Goal: Transaction & Acquisition: Purchase product/service

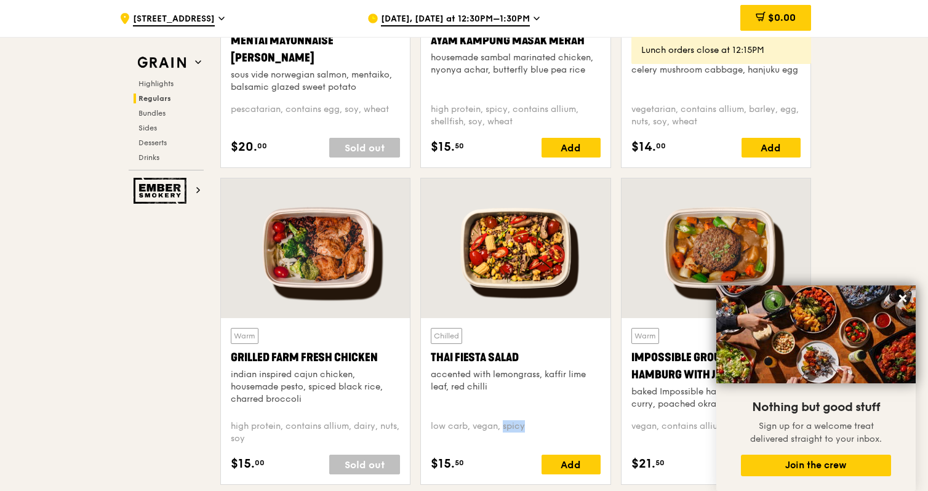
scroll to position [1275, 0]
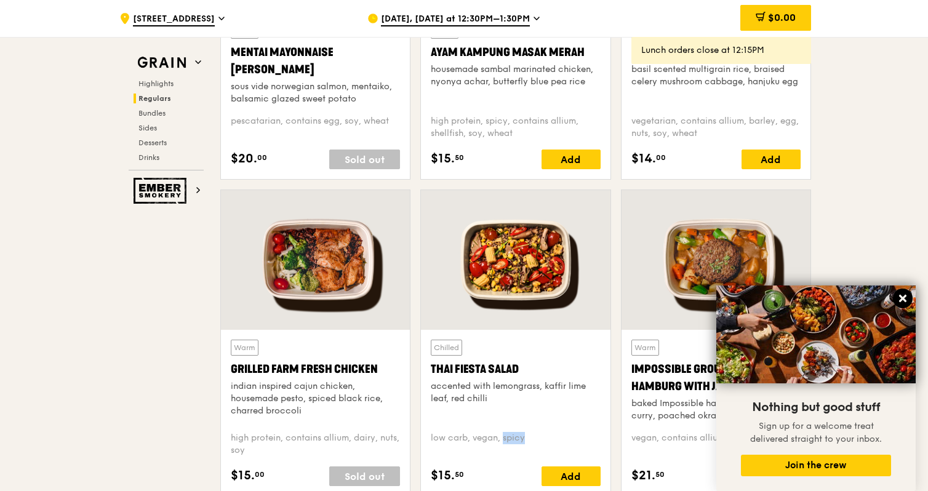
click at [903, 293] on icon at bounding box center [902, 298] width 11 height 11
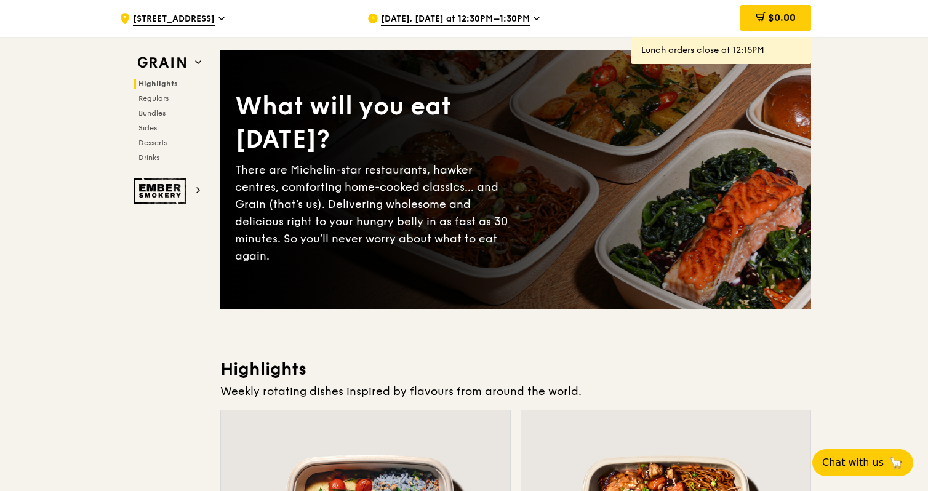
scroll to position [0, 0]
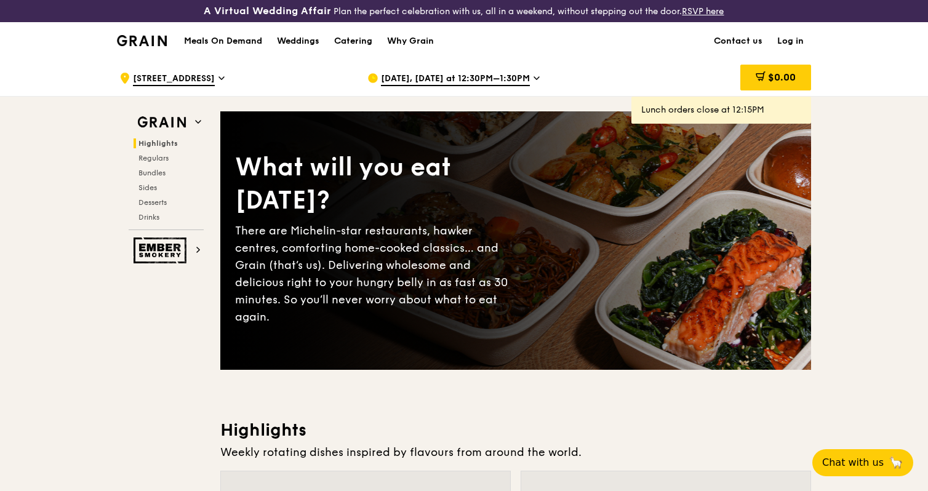
click at [515, 77] on span "[DATE], [DATE] at 12:30PM–1:30PM" at bounding box center [455, 80] width 149 height 14
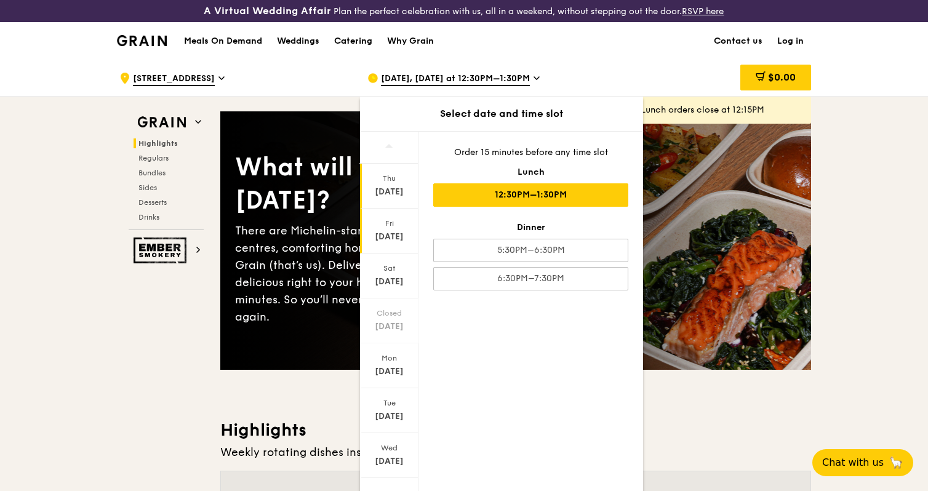
click at [397, 229] on div "[DATE]" at bounding box center [389, 231] width 58 height 45
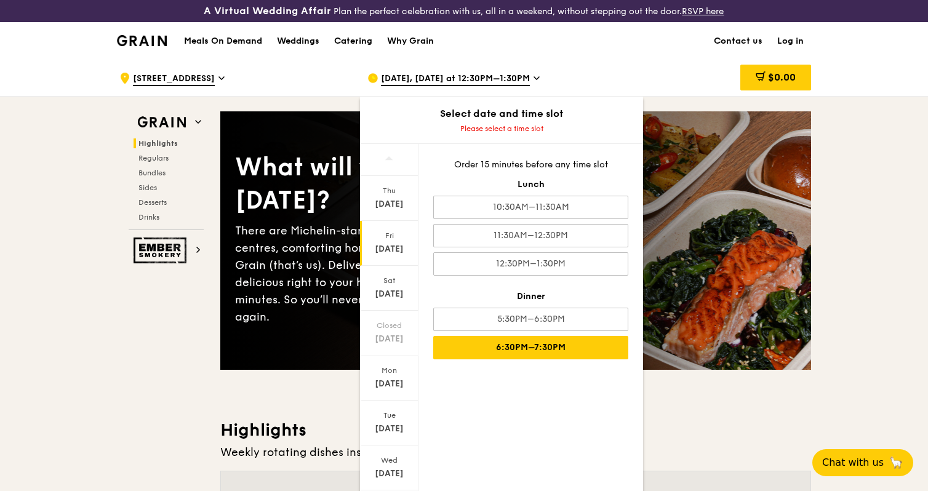
click at [539, 348] on div "6:30PM–7:30PM" at bounding box center [530, 347] width 195 height 23
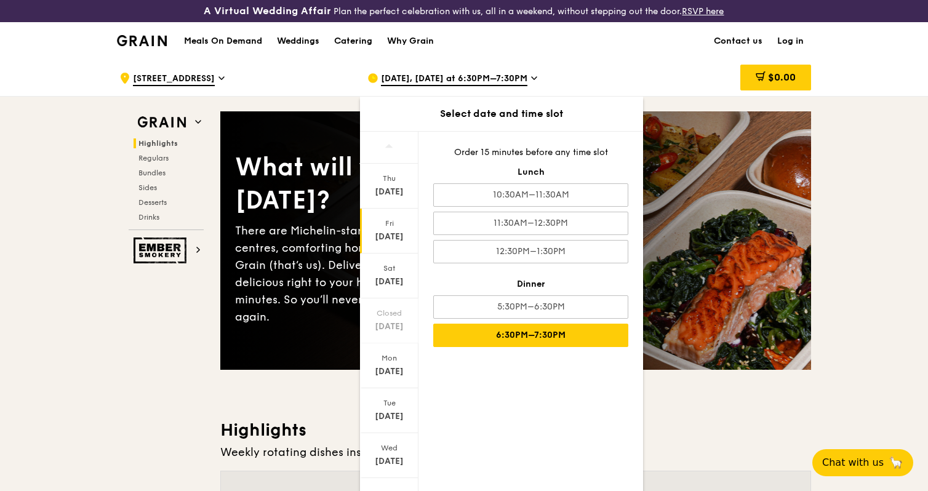
click at [571, 337] on div "6:30PM–7:30PM" at bounding box center [530, 335] width 195 height 23
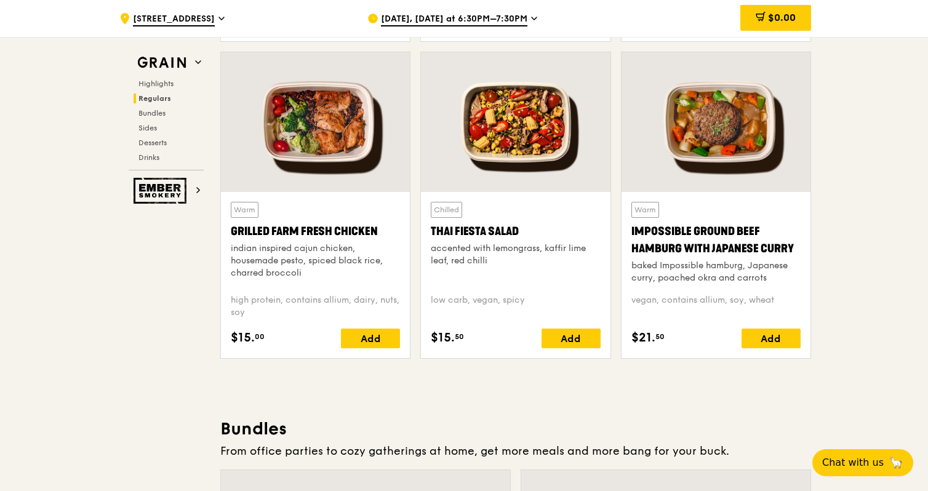
scroll to position [1399, 0]
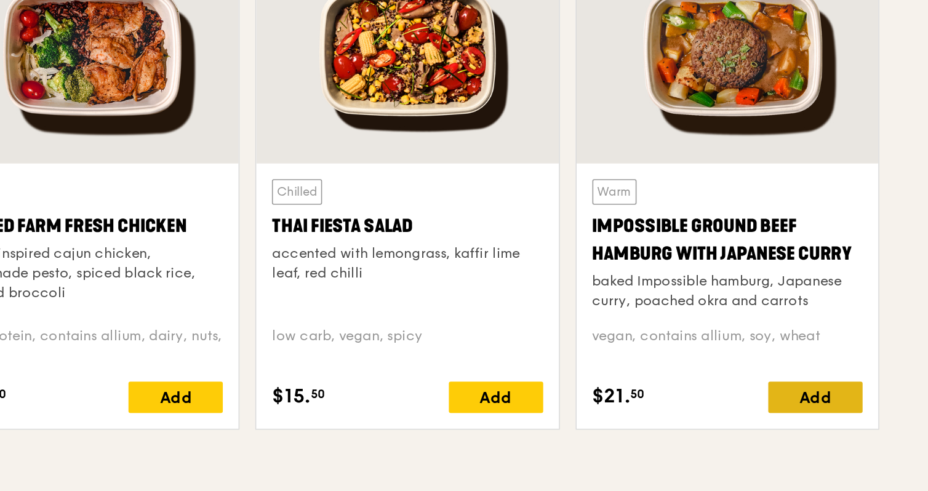
click at [753, 350] on div "Add" at bounding box center [770, 352] width 59 height 20
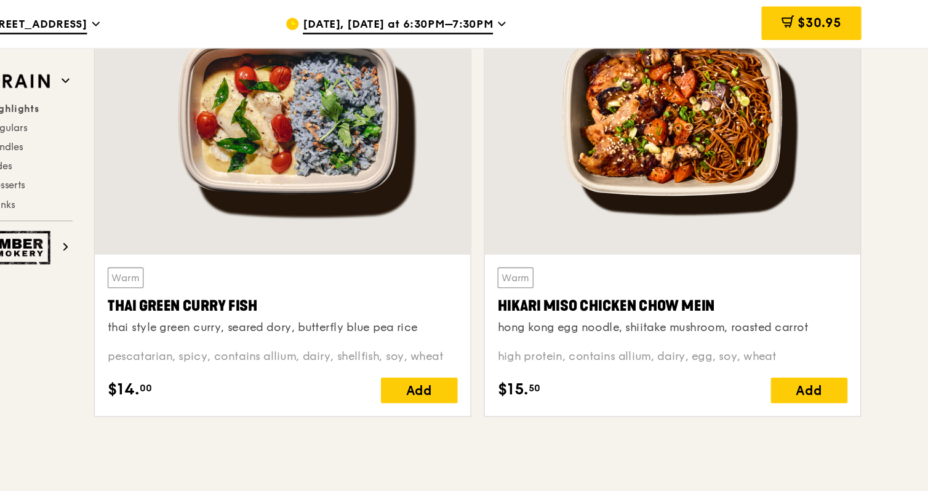
scroll to position [476, 0]
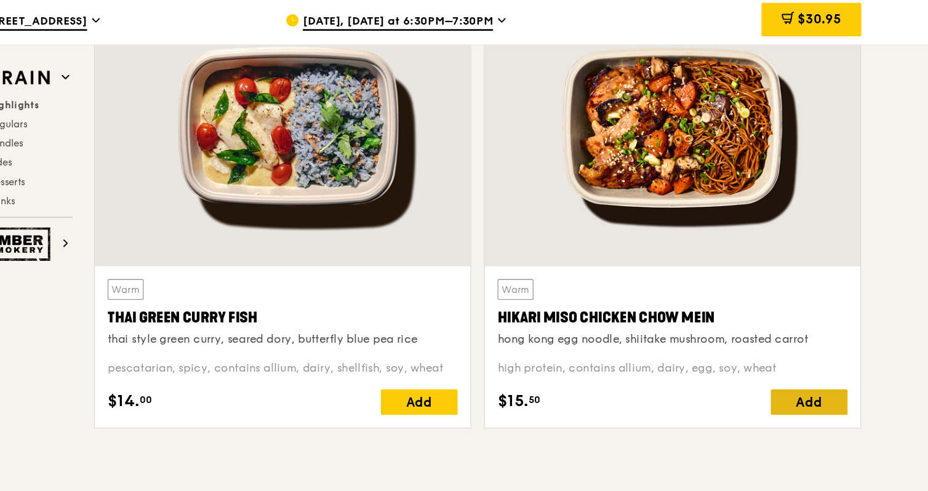
click at [775, 311] on div "Add" at bounding box center [770, 313] width 59 height 20
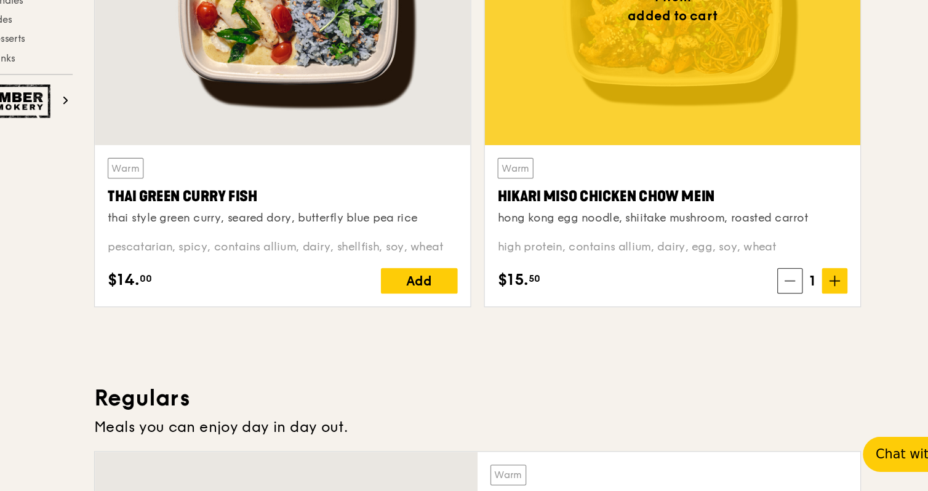
scroll to position [459, 0]
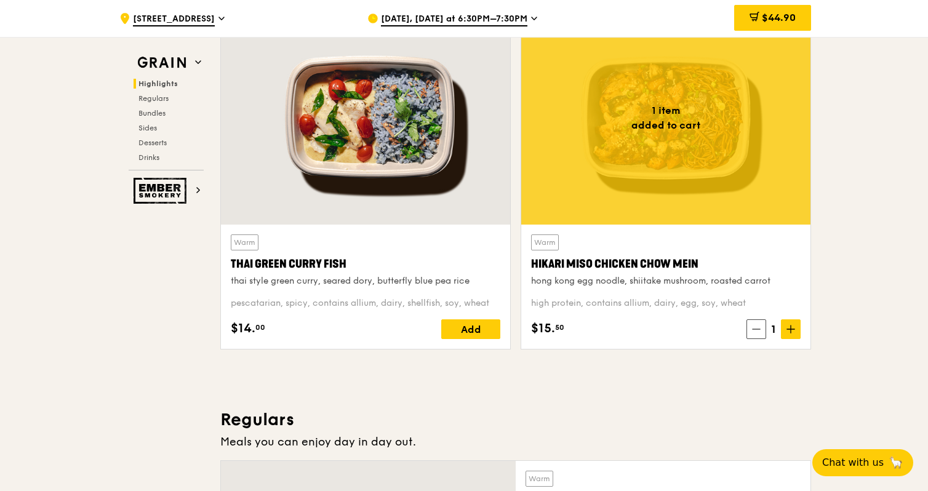
click at [797, 35] on div "$44.90" at bounding box center [772, 18] width 77 height 37
click at [797, 14] on div "$44.90" at bounding box center [772, 18] width 77 height 26
